Goal: Task Accomplishment & Management: Use online tool/utility

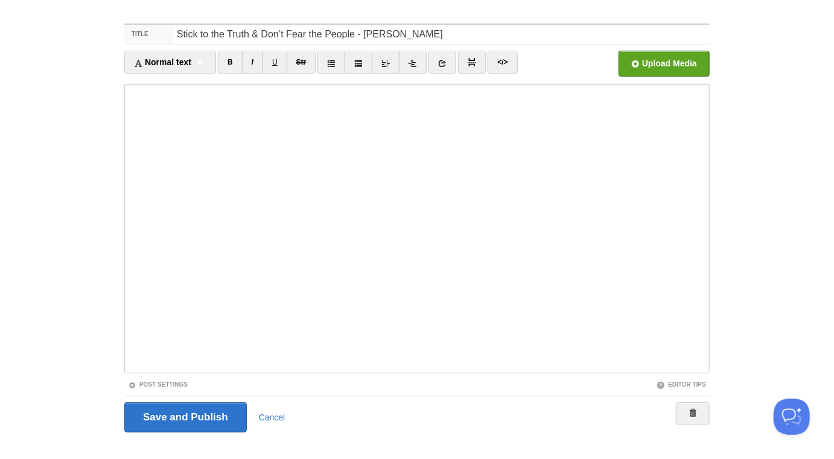
scroll to position [68, 0]
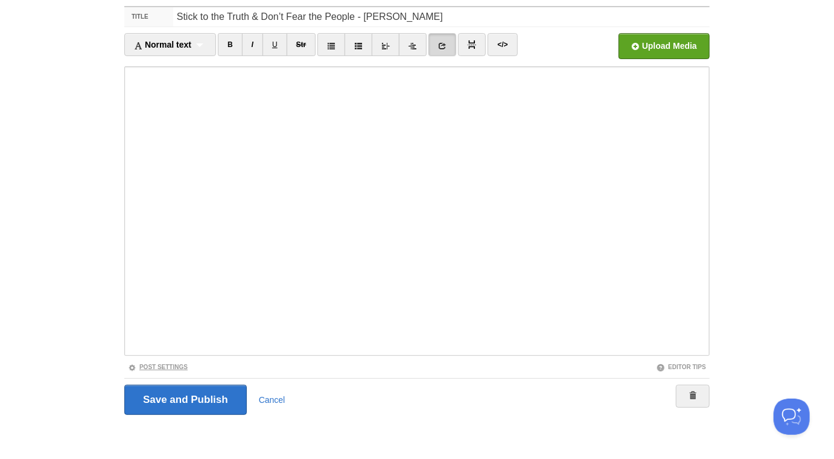
click at [182, 368] on link "Post Settings" at bounding box center [158, 367] width 60 height 7
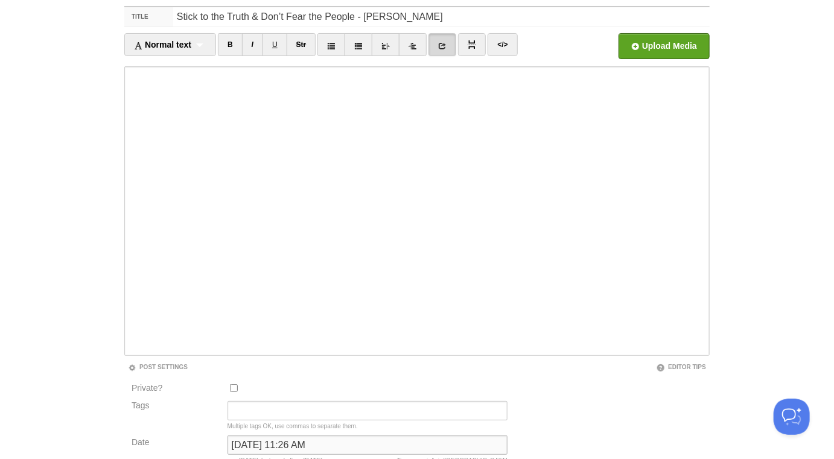
click at [270, 442] on input "May 8, 2025 at 11:26 AM" at bounding box center [367, 445] width 280 height 19
type input "b"
type input "now"
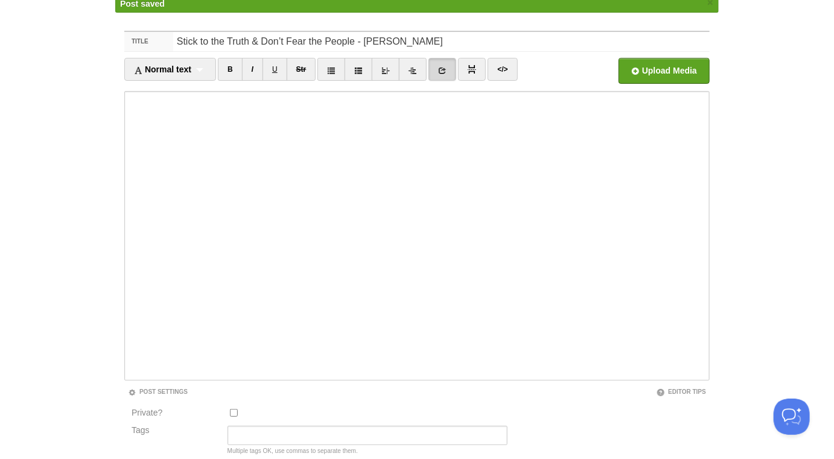
scroll to position [63, 0]
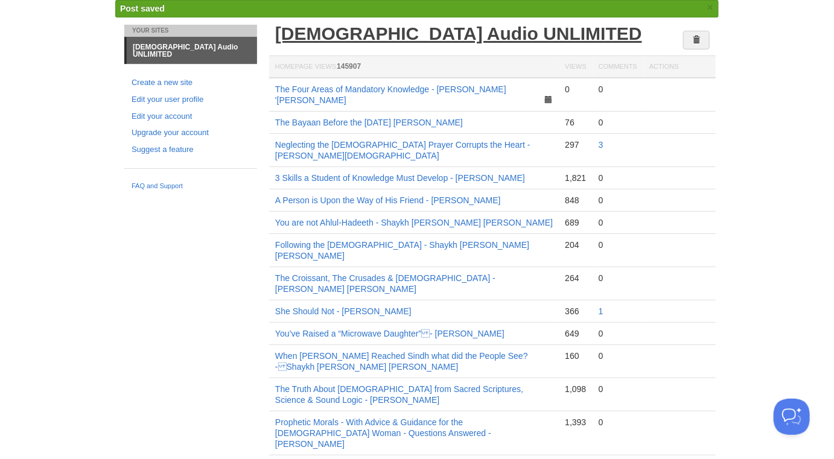
click at [377, 31] on link "[DEMOGRAPHIC_DATA] Audio UNLIMITED" at bounding box center [458, 34] width 367 height 20
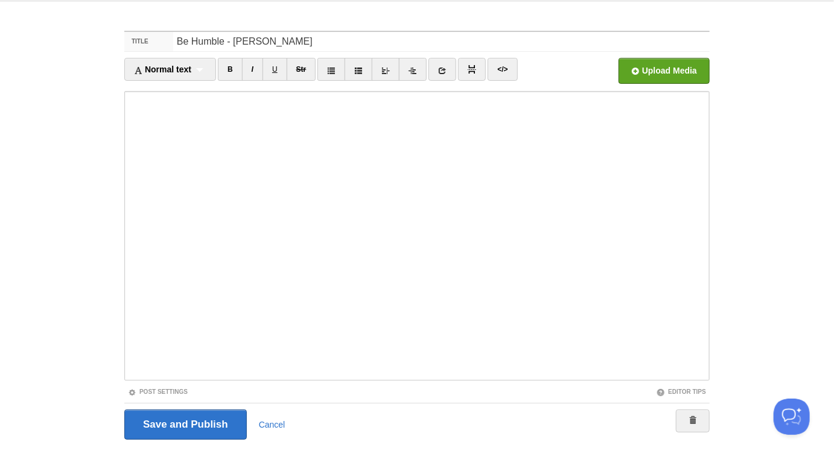
scroll to position [68, 0]
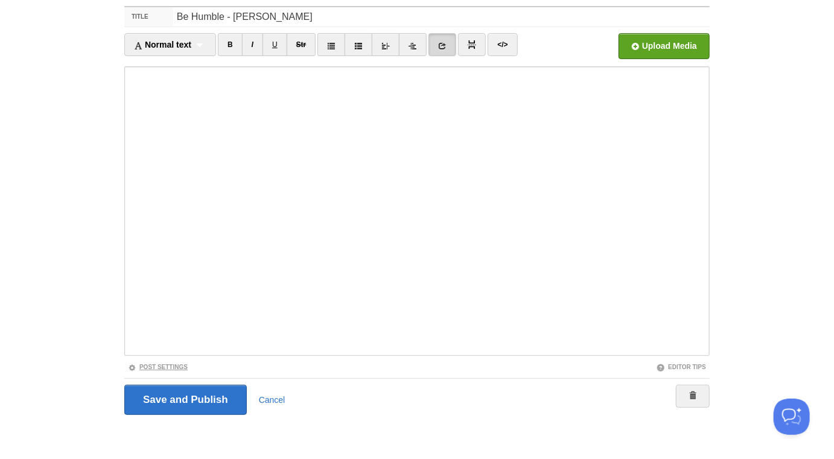
click at [185, 365] on link "Post Settings" at bounding box center [158, 367] width 60 height 7
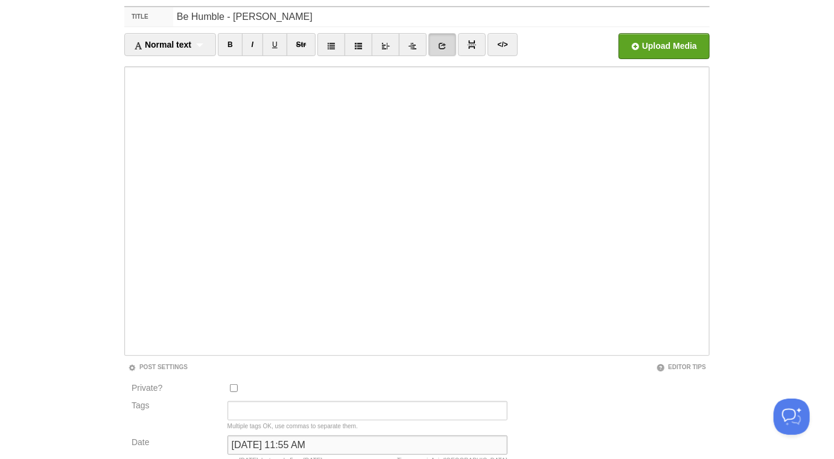
click at [271, 447] on input "September 7, 2022 at 11:55 AM" at bounding box center [367, 445] width 280 height 19
type input "now"
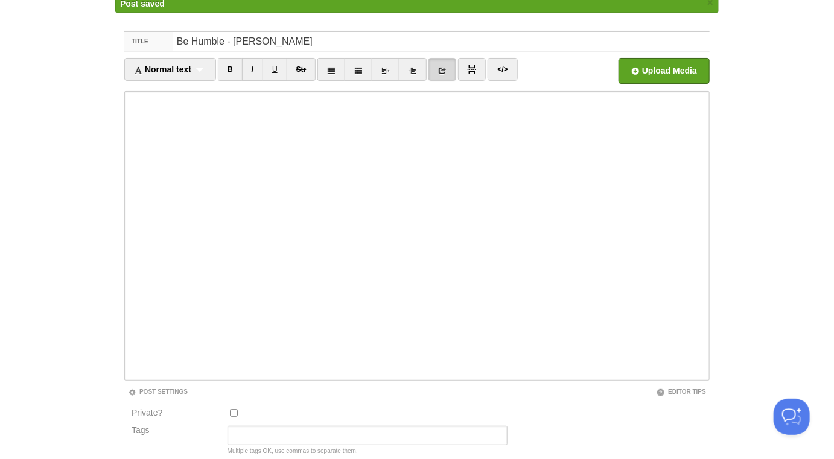
scroll to position [63, 0]
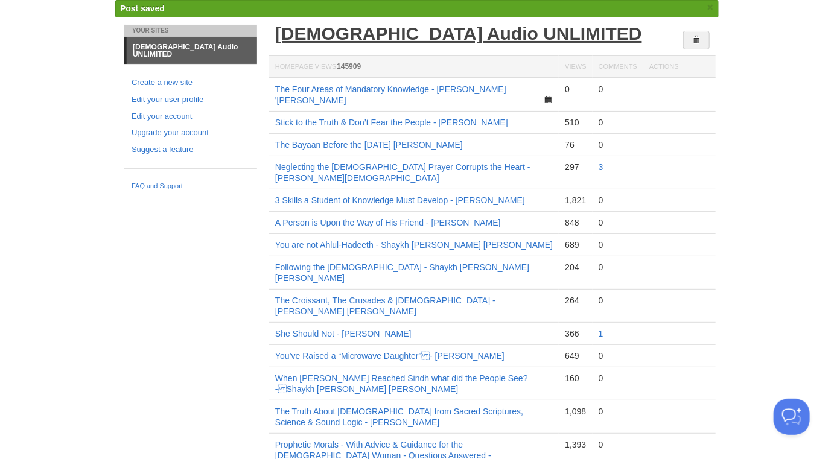
click at [376, 36] on link "[DEMOGRAPHIC_DATA] Audio UNLIMITED" at bounding box center [458, 34] width 367 height 20
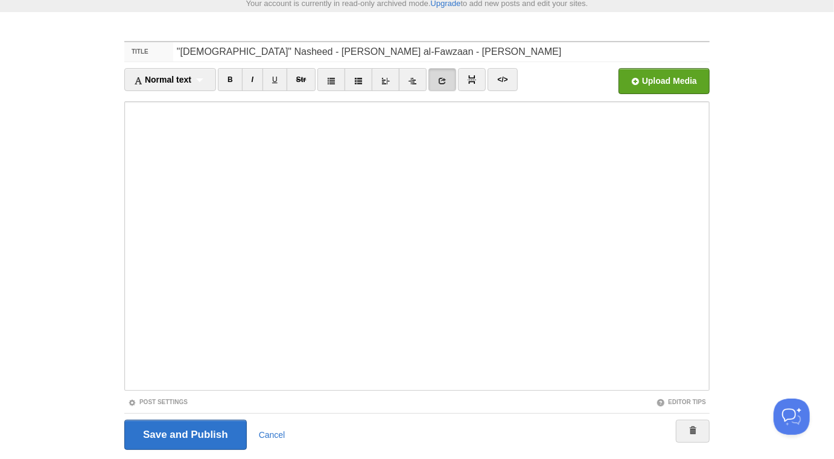
scroll to position [68, 0]
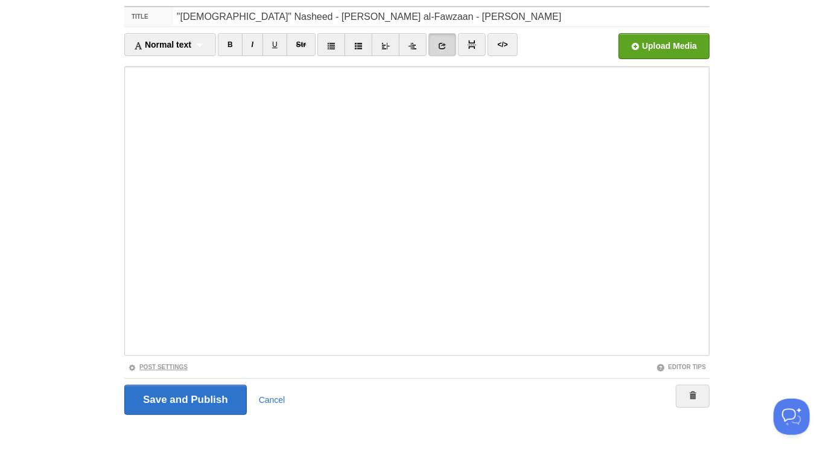
click at [172, 369] on link "Post Settings" at bounding box center [158, 367] width 60 height 7
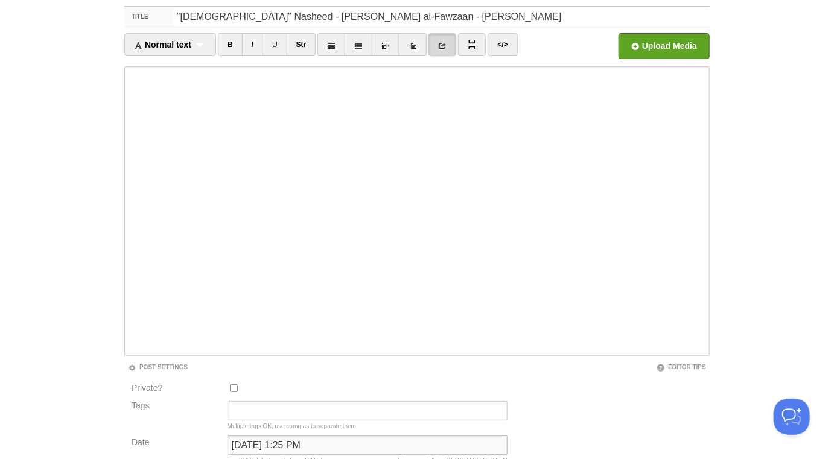
click at [266, 440] on input "[DATE] 1:25 PM" at bounding box center [367, 445] width 280 height 19
type input "now"
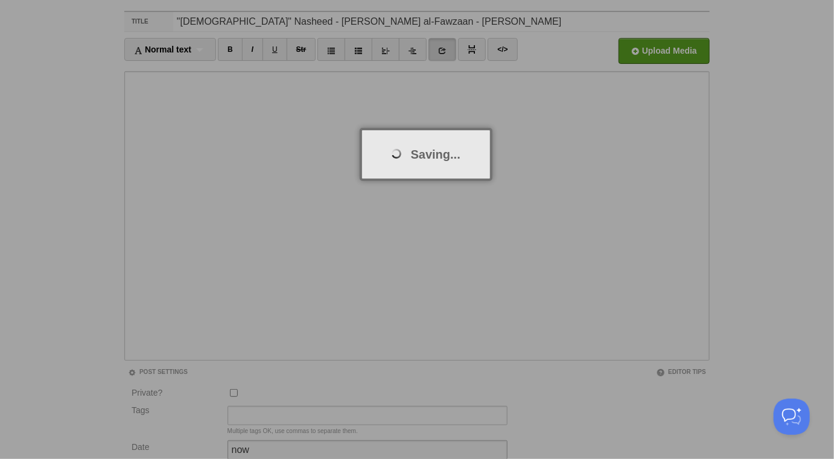
scroll to position [63, 0]
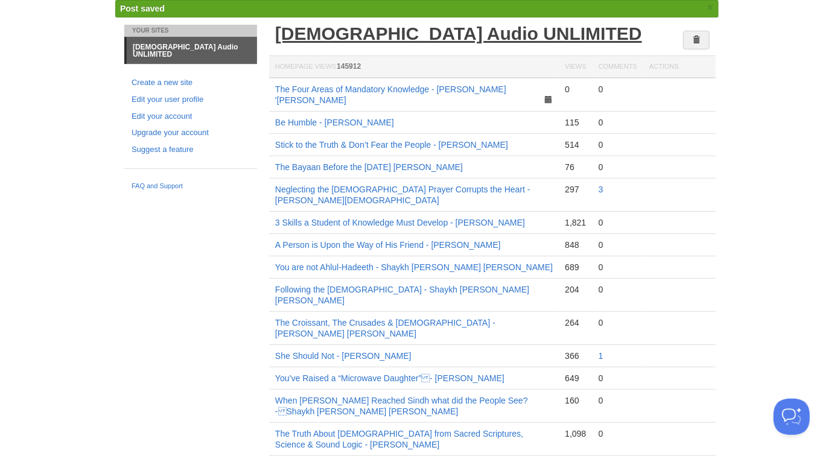
click at [377, 36] on link "[DEMOGRAPHIC_DATA] Audio UNLIMITED" at bounding box center [458, 34] width 367 height 20
